Goal: Task Accomplishment & Management: Manage account settings

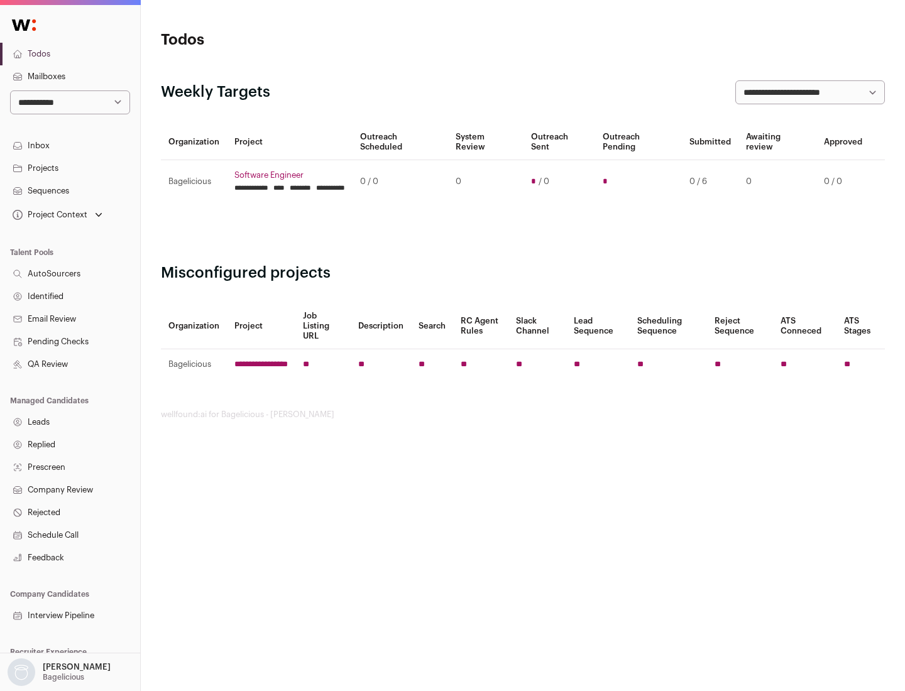
click at [70, 168] on link "Projects" at bounding box center [70, 168] width 140 height 23
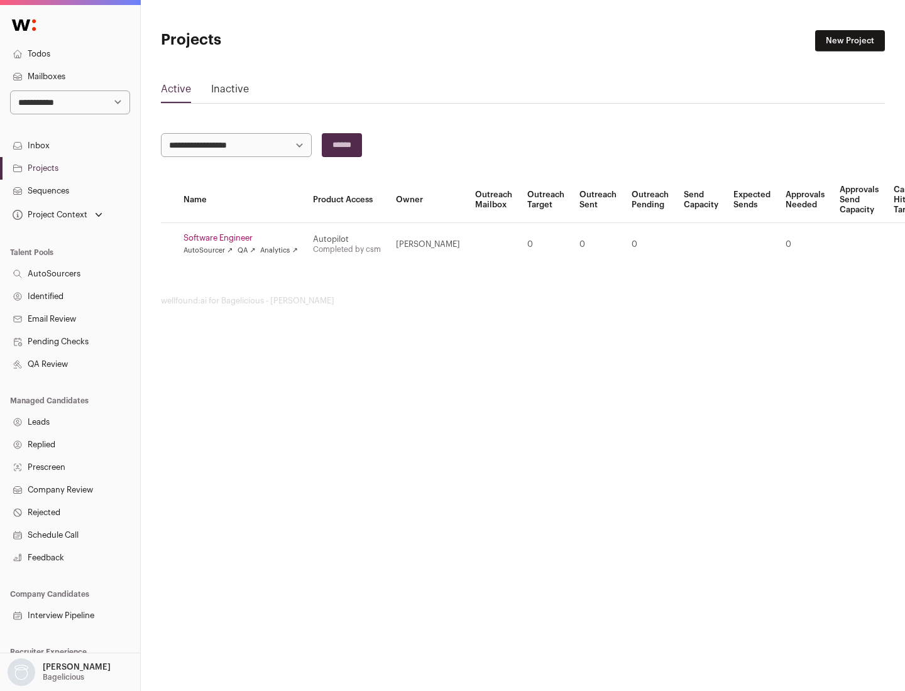
click at [244, 238] on link "Software Engineer" at bounding box center [240, 238] width 114 height 10
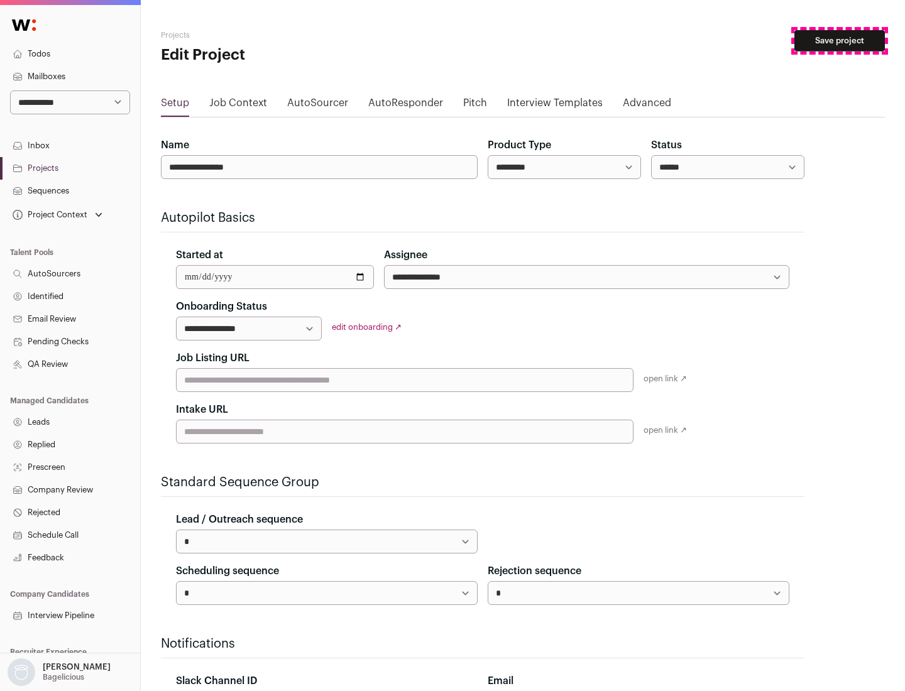
click at [839, 41] on button "Save project" at bounding box center [839, 40] width 90 height 21
